Goal: Find specific page/section: Locate a particular part of the current website

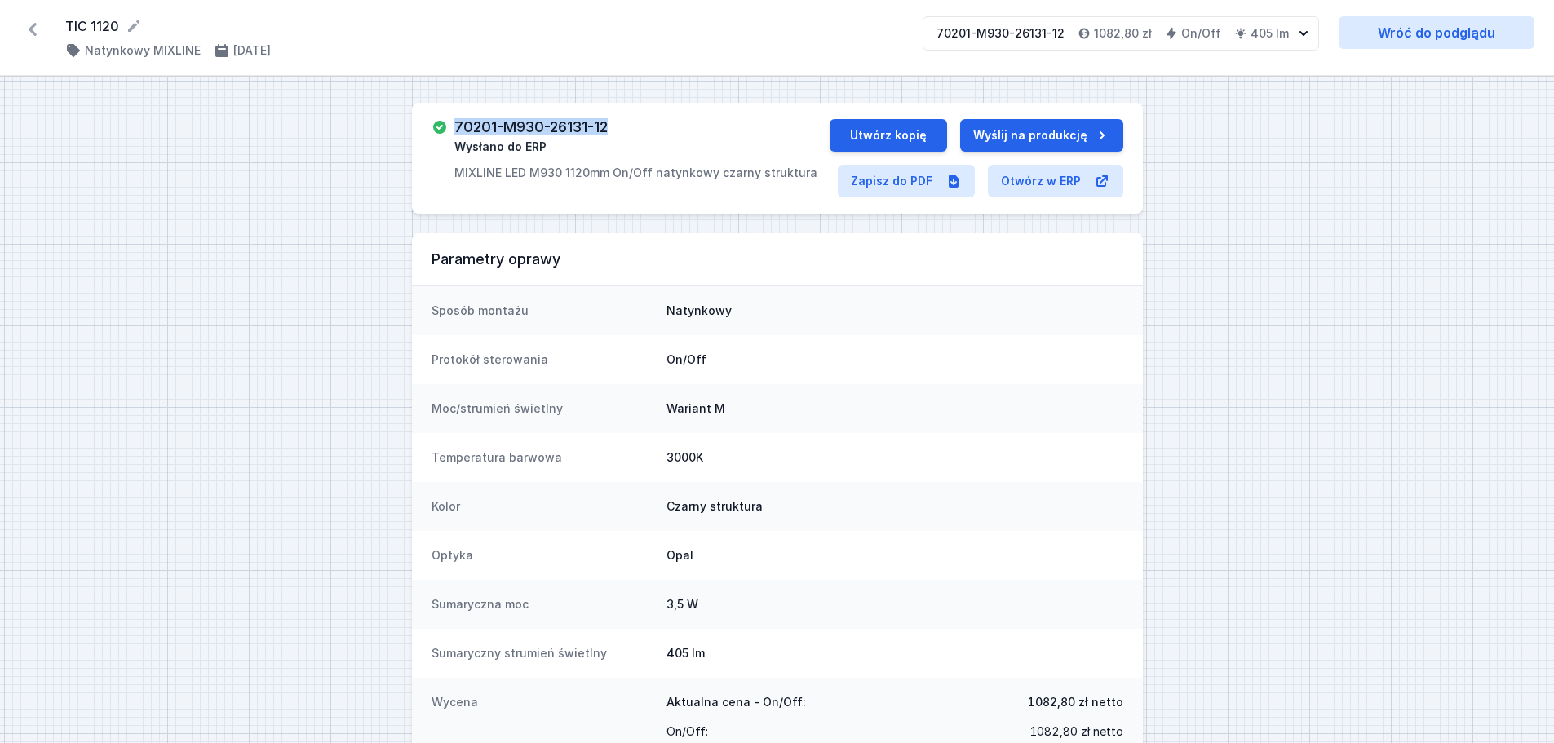
click at [32, 29] on icon at bounding box center [33, 29] width 8 height 13
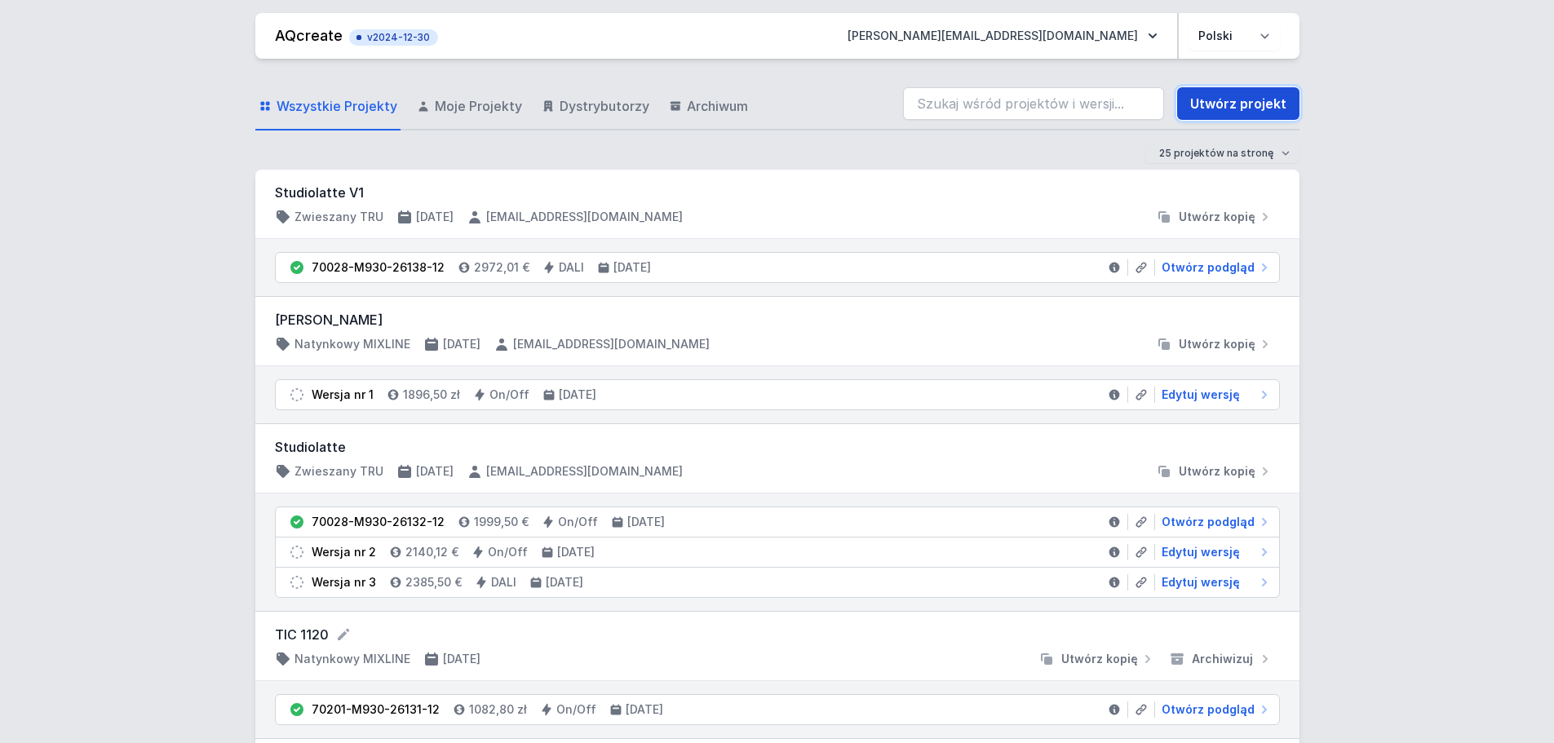
click at [1250, 100] on link "Utwórz projekt" at bounding box center [1238, 103] width 122 height 33
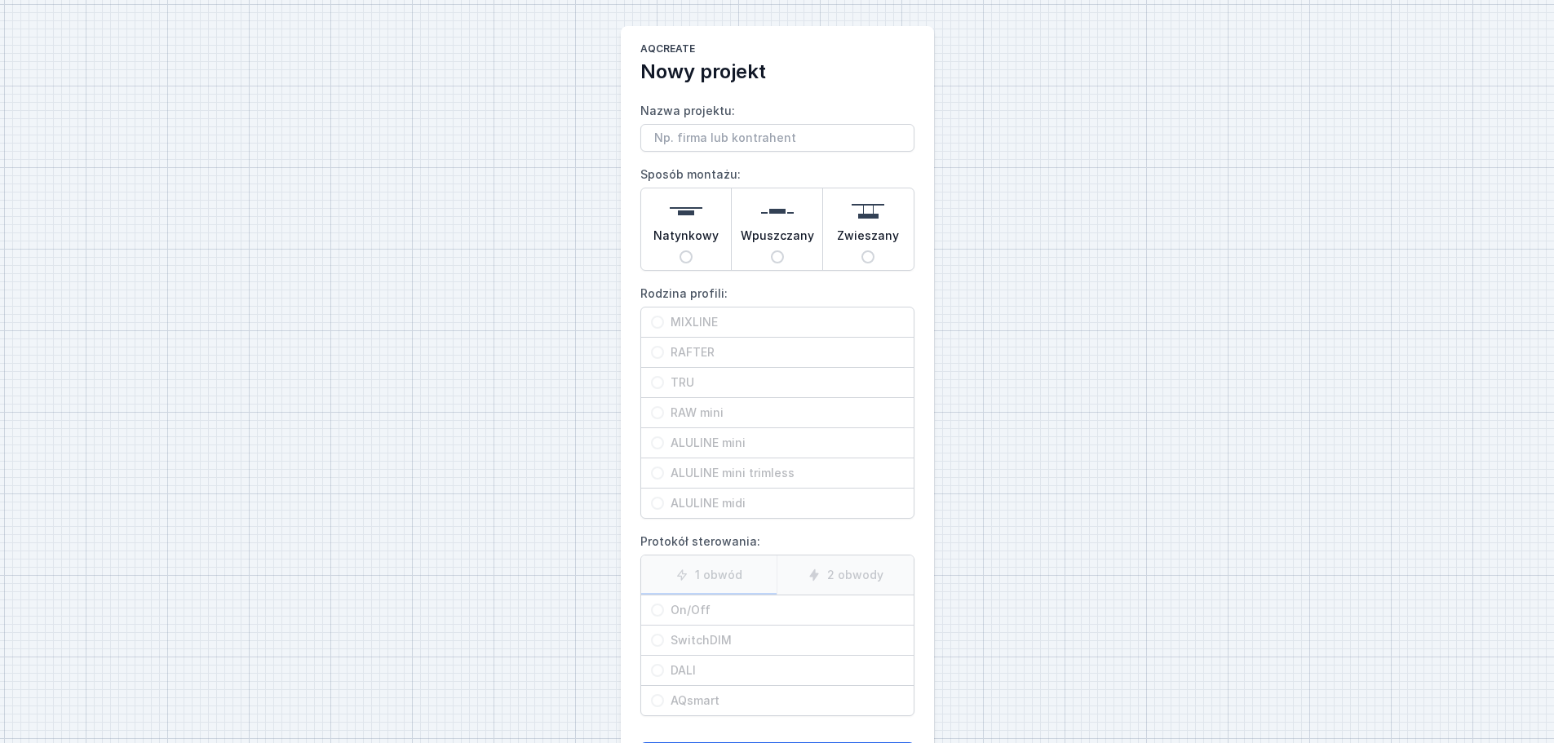
click at [867, 258] on input "Zwieszany" at bounding box center [867, 256] width 13 height 13
radio input "true"
click at [658, 384] on input "TRU" at bounding box center [657, 382] width 13 height 13
radio input "true"
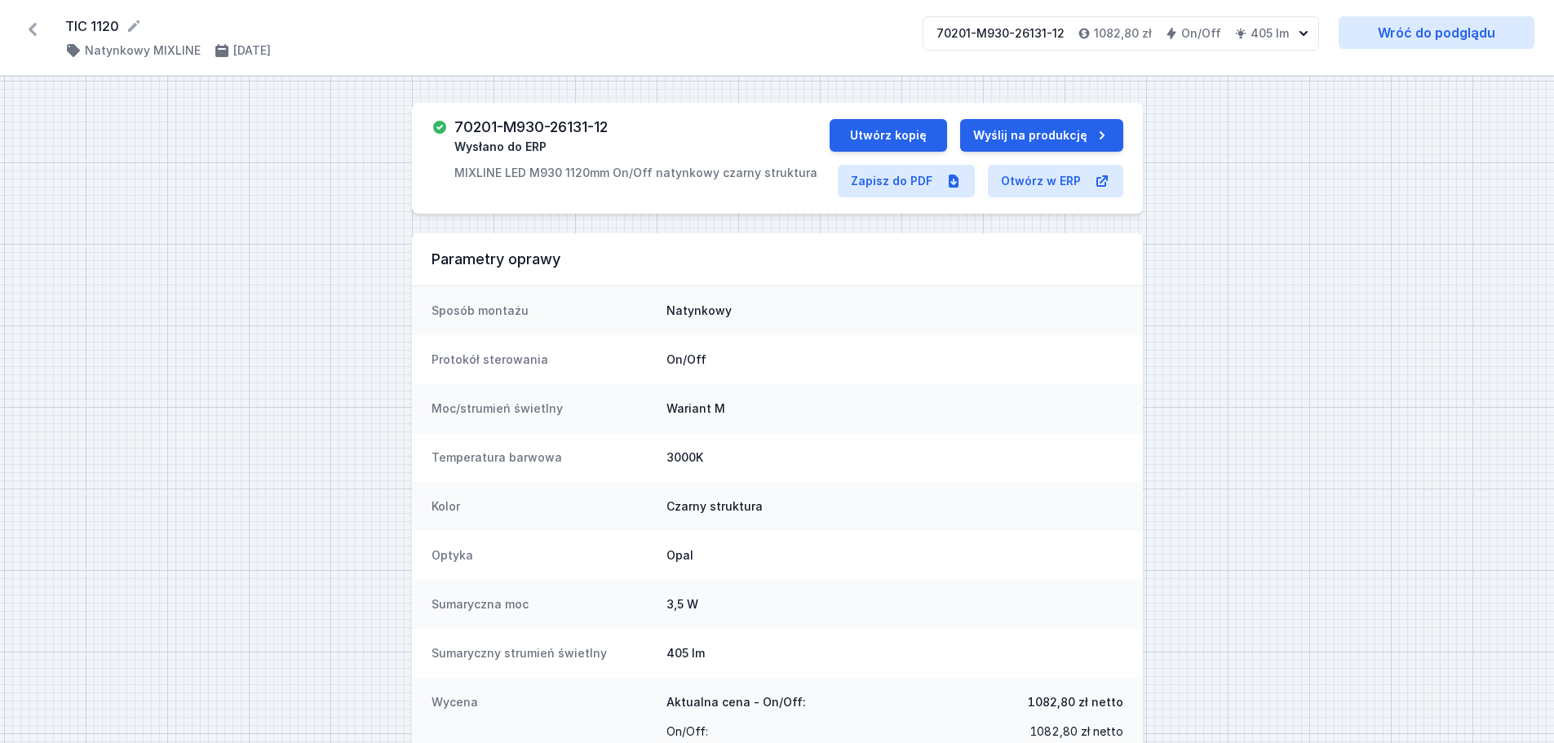
click at [39, 29] on icon at bounding box center [33, 29] width 26 height 26
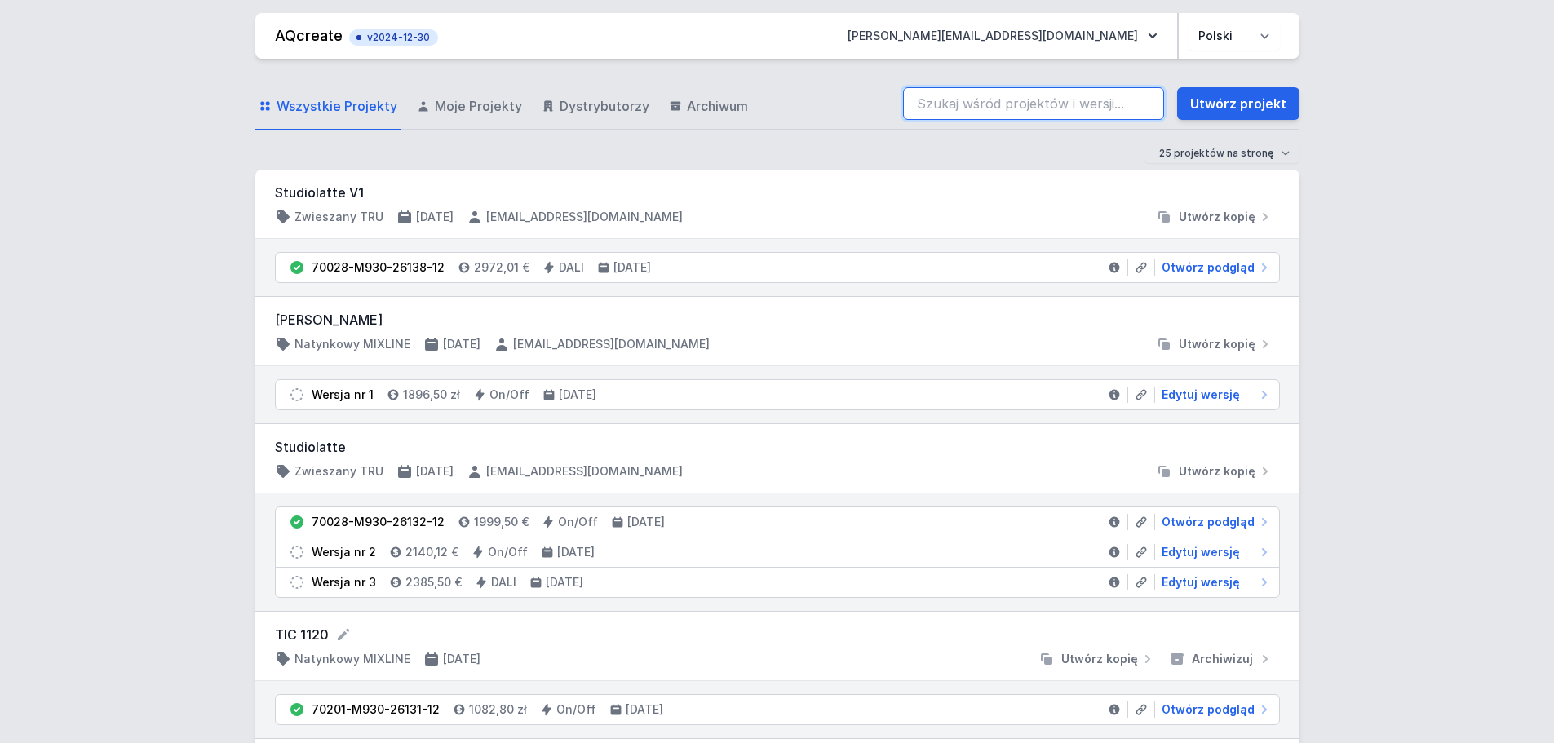
click at [942, 100] on input "search" at bounding box center [1033, 103] width 261 height 33
paste input "70028-M930-26138-12"
type input "70028-M930-26138-12"
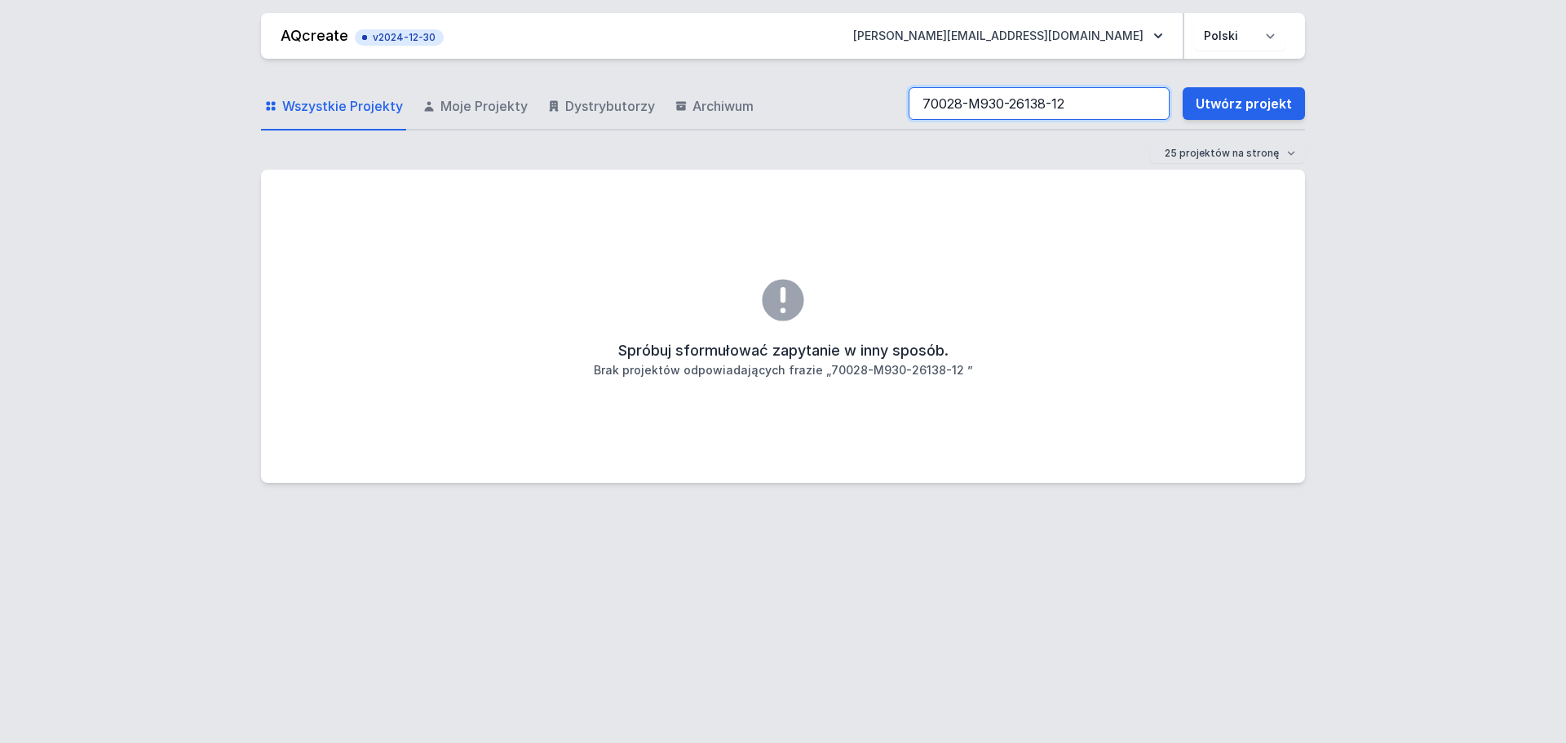
drag, startPoint x: 1073, startPoint y: 101, endPoint x: 872, endPoint y: 100, distance: 200.7
click at [872, 100] on div "Wszystkie Projekty Moje Projekty Dystrybutorzy Archiwum 70028-M930-26138-12 Utw…" at bounding box center [783, 104] width 1044 height 52
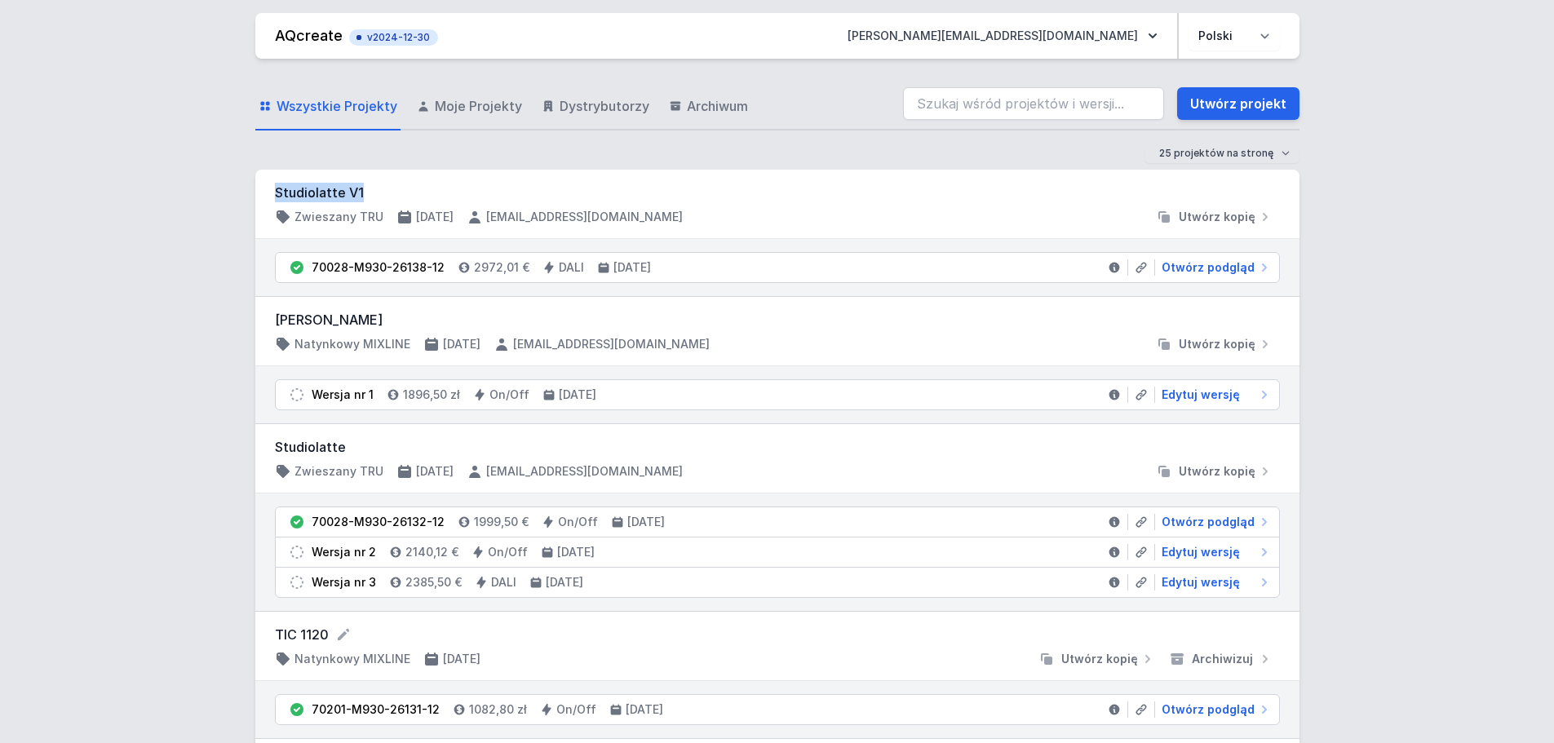
drag, startPoint x: 276, startPoint y: 193, endPoint x: 363, endPoint y: 196, distance: 87.3
click at [363, 196] on h3 "Studiolatte V1" at bounding box center [777, 193] width 1005 height 20
copy h3 "Studiolatte V1"
drag, startPoint x: 1212, startPoint y: 271, endPoint x: 833, endPoint y: 312, distance: 381.6
click at [1212, 271] on span "Otwórz podgląd" at bounding box center [1208, 267] width 93 height 16
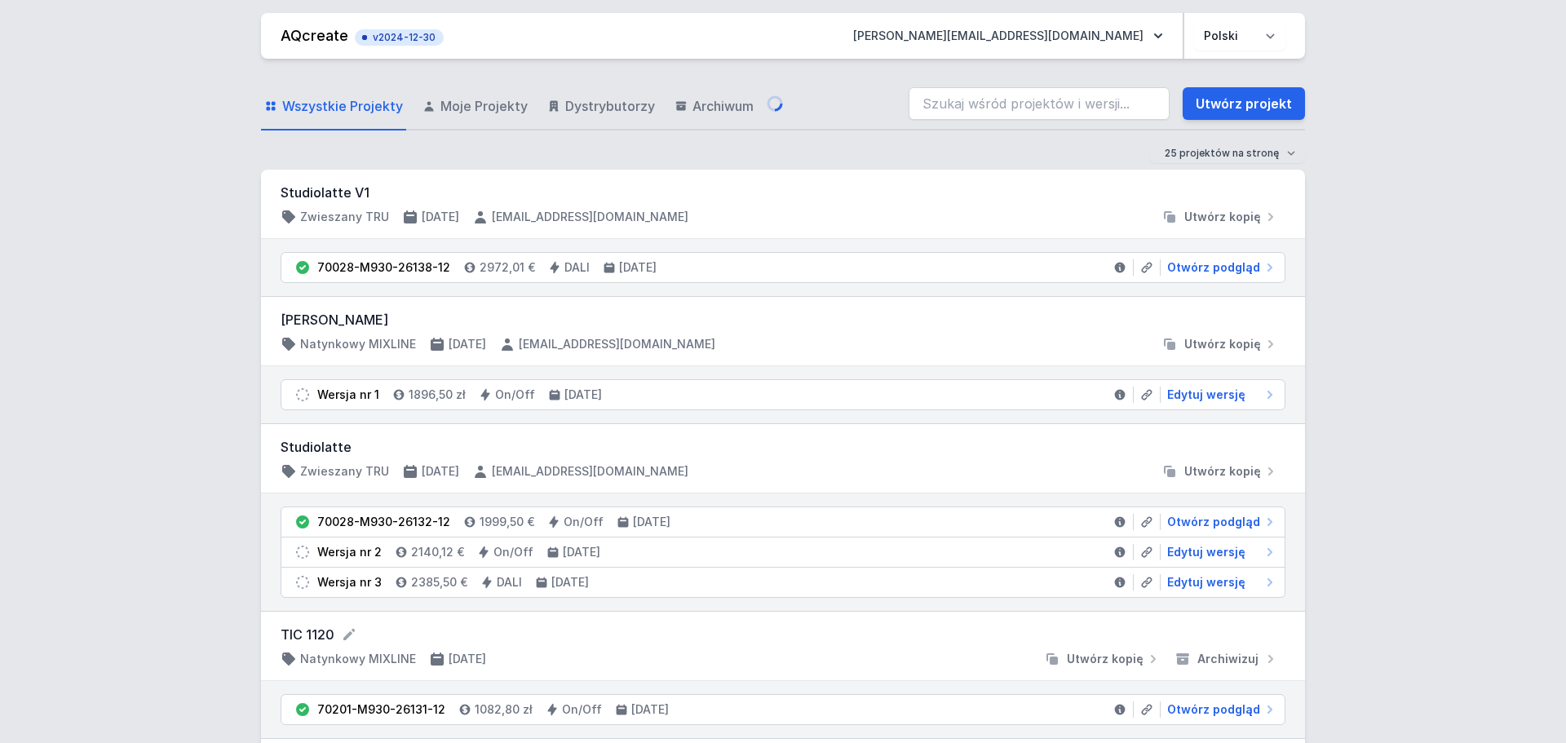
select select "M"
select select "3000"
select select "4"
select select "2"
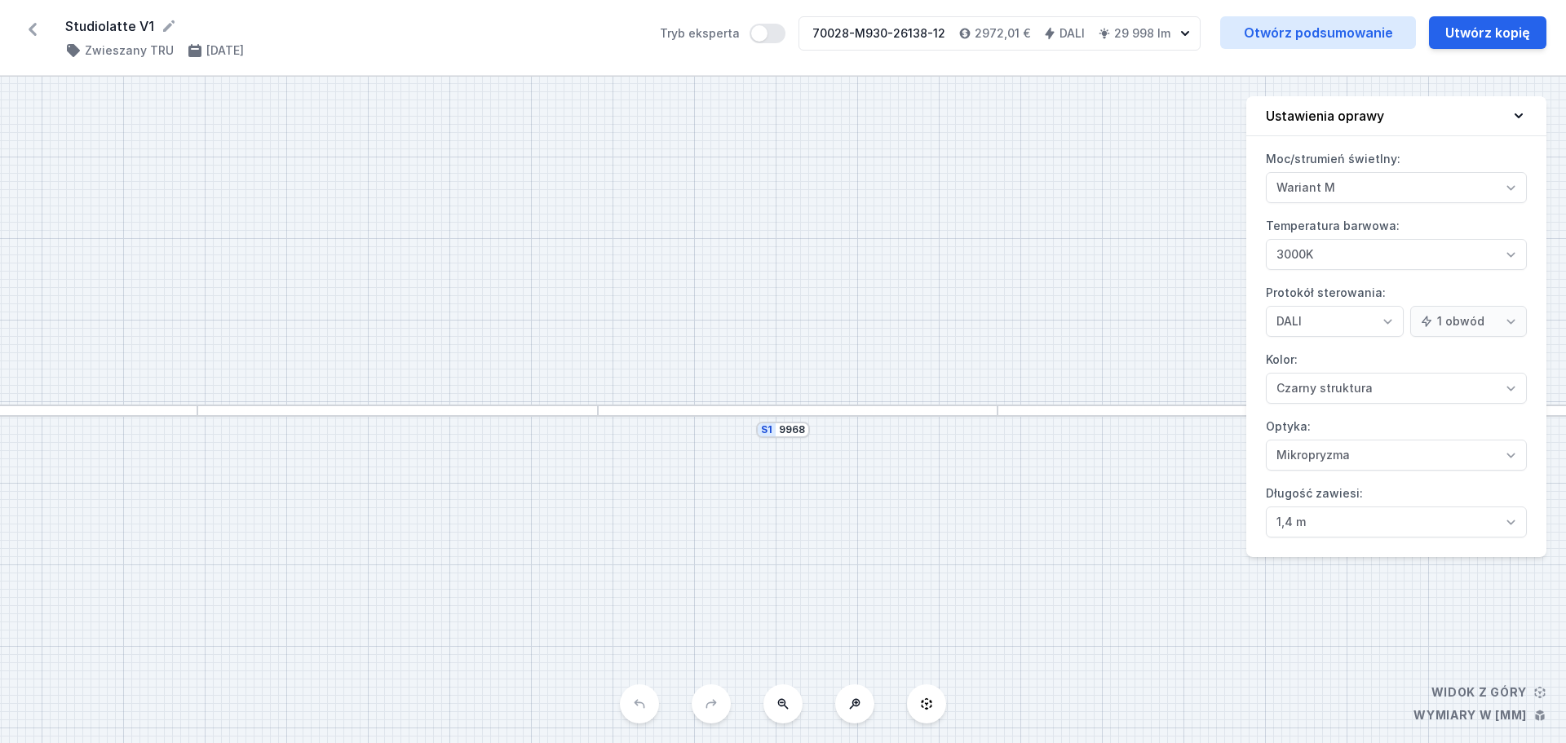
click at [32, 28] on icon at bounding box center [33, 29] width 8 height 13
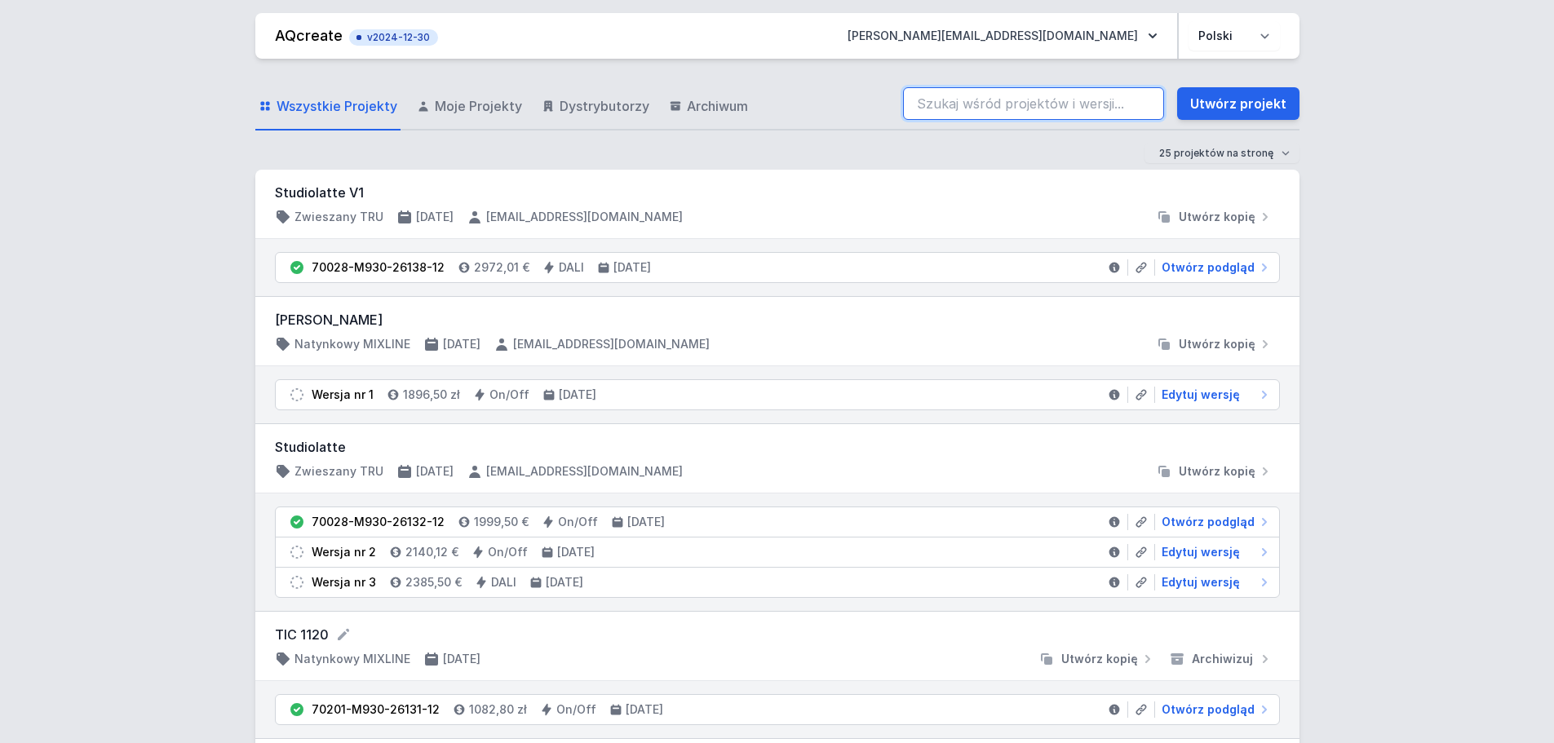
click at [922, 104] on input "search" at bounding box center [1033, 103] width 261 height 33
type input "70028-M930-25997-12"
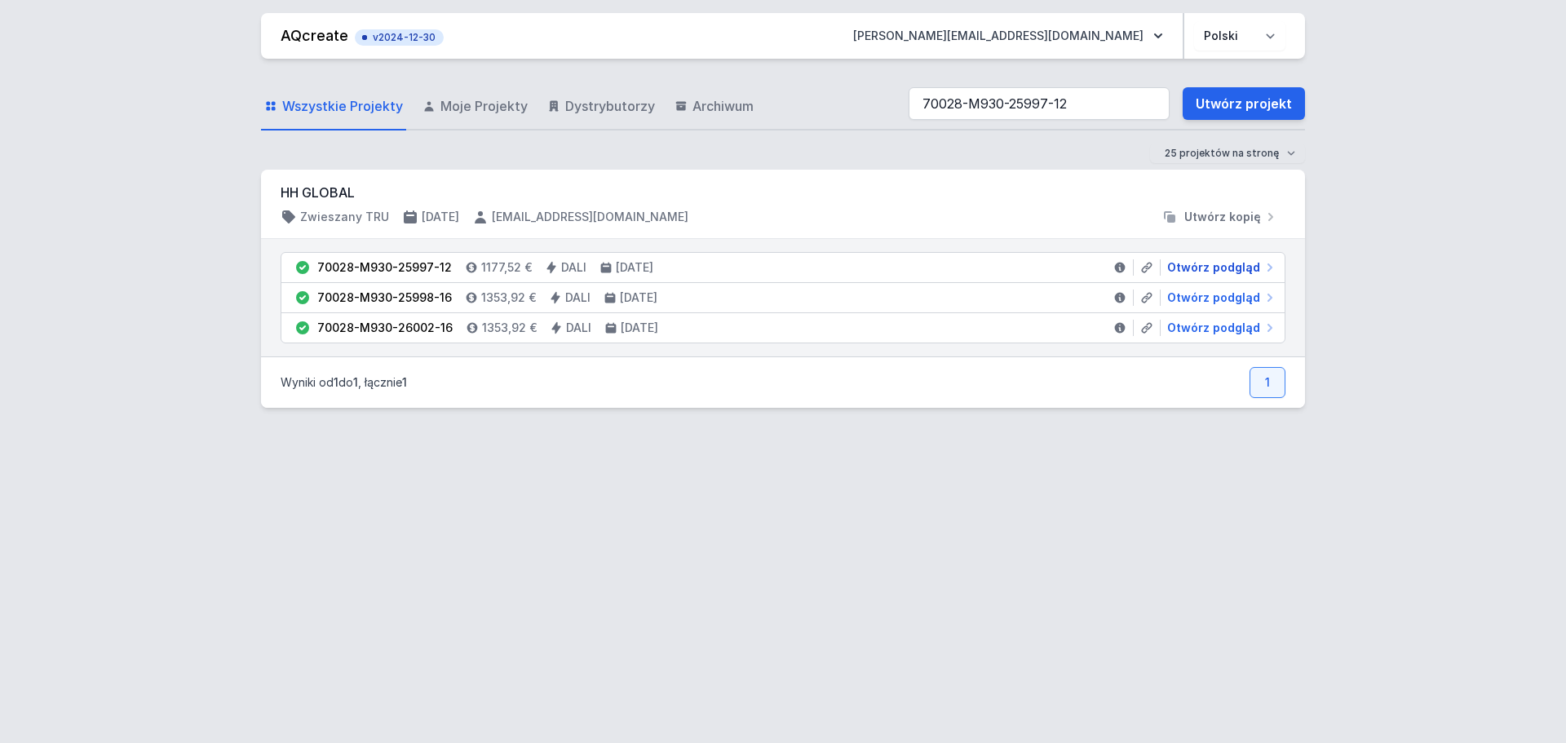
drag, startPoint x: 1235, startPoint y: 266, endPoint x: 801, endPoint y: 326, distance: 438.2
click at [1234, 266] on span "Otwórz podgląd" at bounding box center [1213, 267] width 93 height 16
select select "M"
select select "3000"
select select "4"
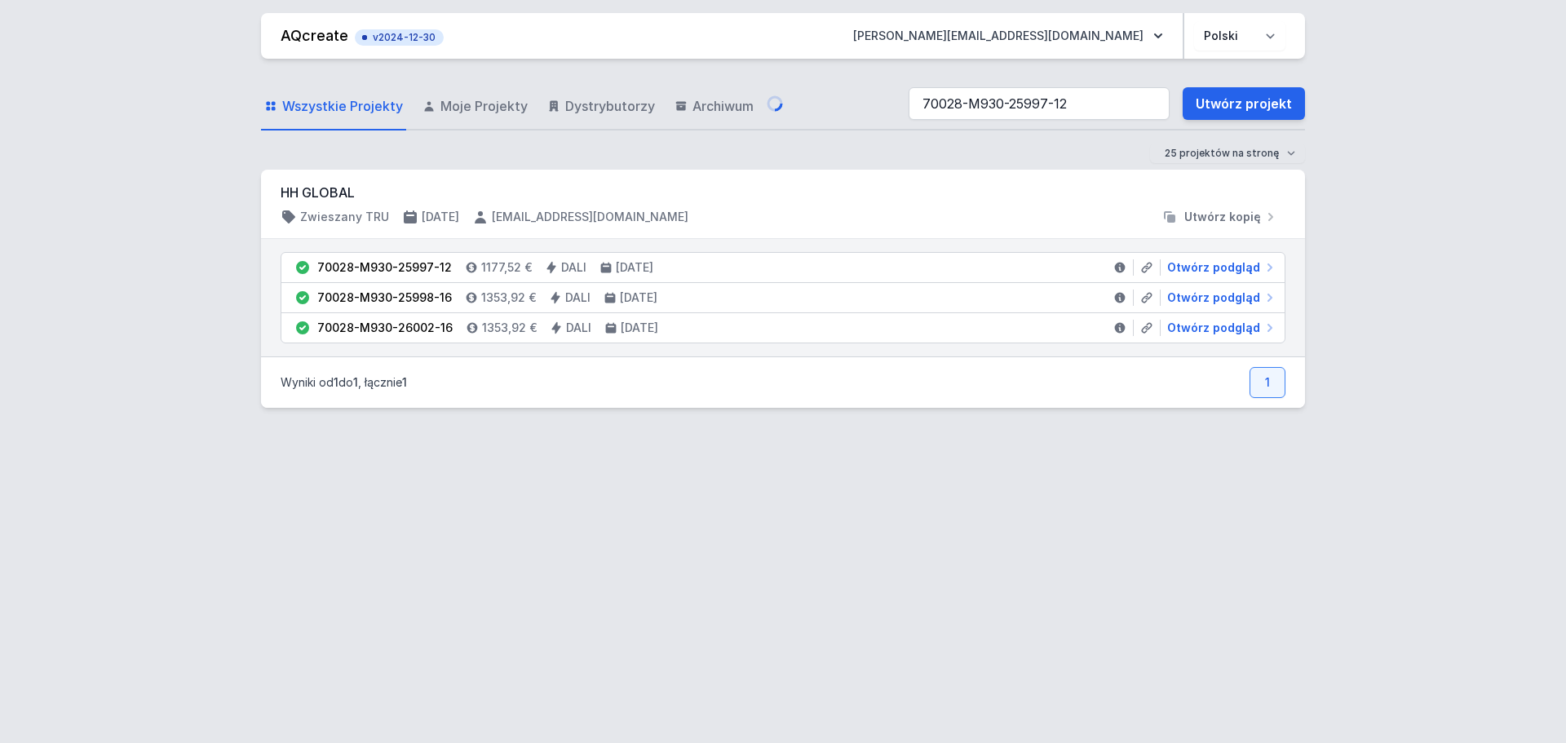
select select "2"
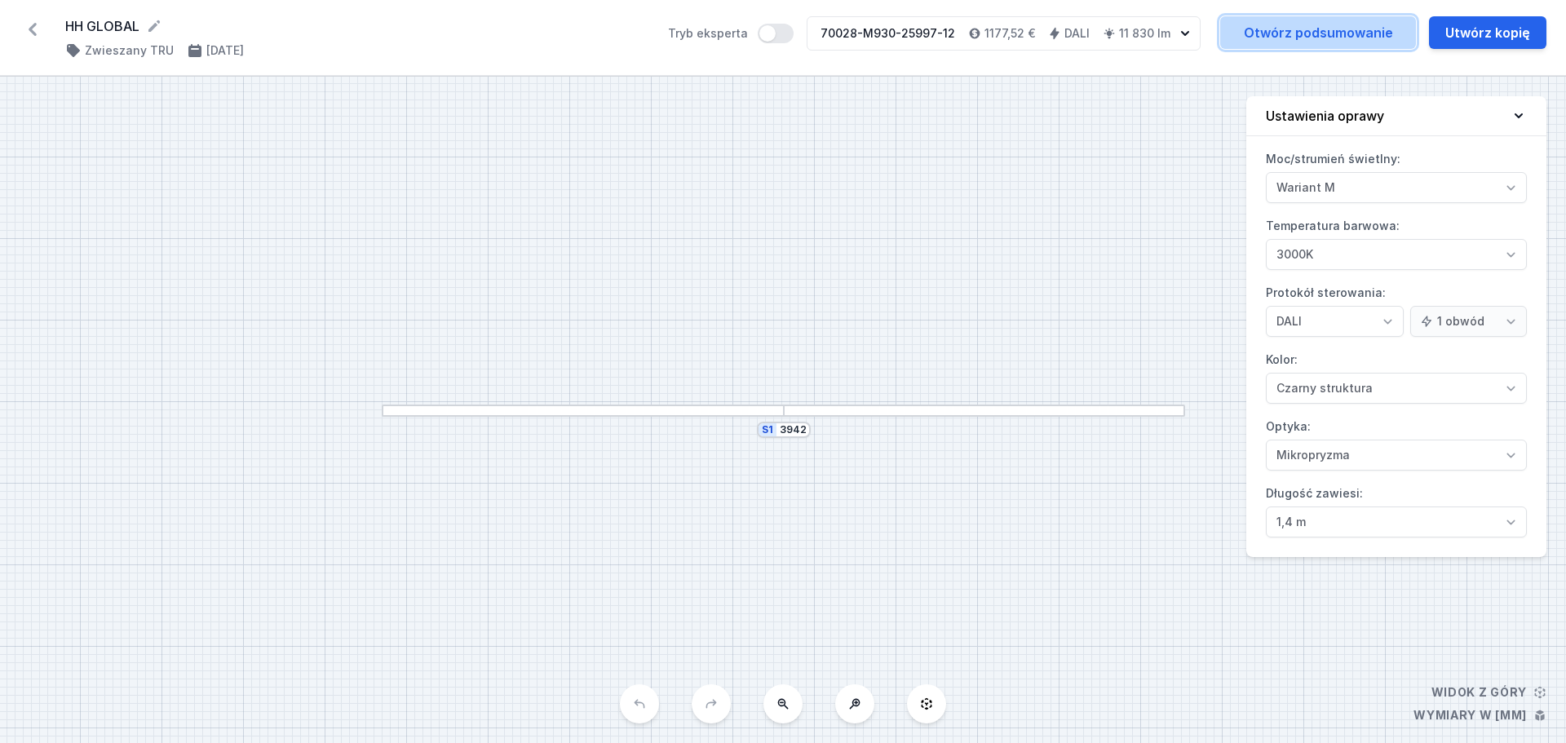
click at [1291, 33] on link "Otwórz podsumowanie" at bounding box center [1318, 32] width 196 height 33
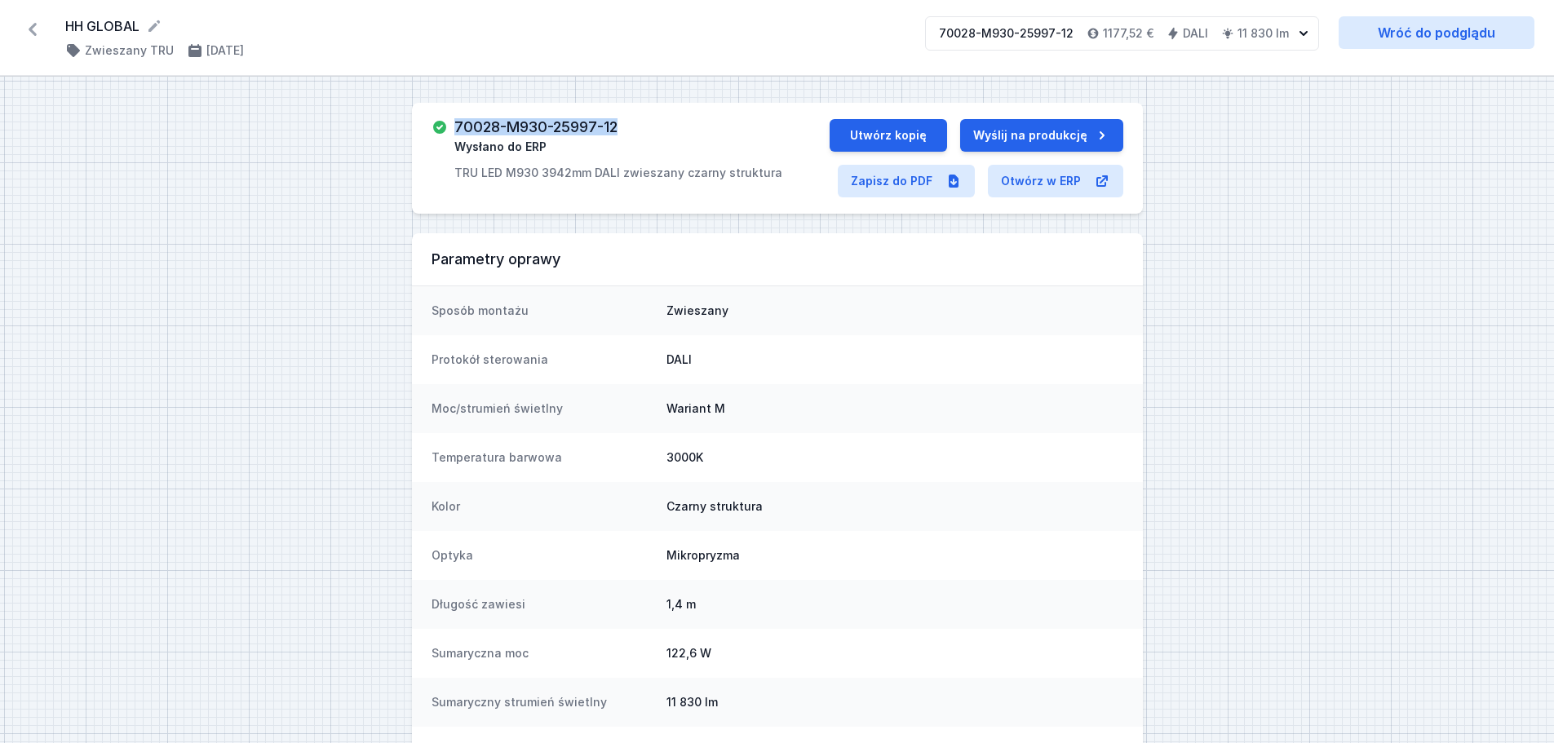
drag, startPoint x: 622, startPoint y: 122, endPoint x: 451, endPoint y: 122, distance: 171.3
click at [451, 122] on div "70028-M930-25997-12 Wysłano do ERP TRU LED M930 3942mm DALI zwieszany czarny st…" at bounding box center [631, 150] width 398 height 62
copy h3 "70028-M930-25997-12"
